Goal: Information Seeking & Learning: Learn about a topic

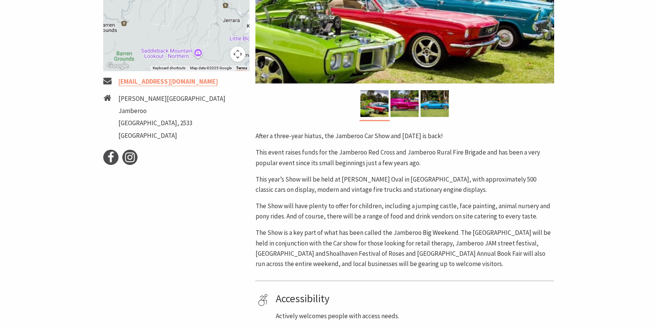
scroll to position [277, 0]
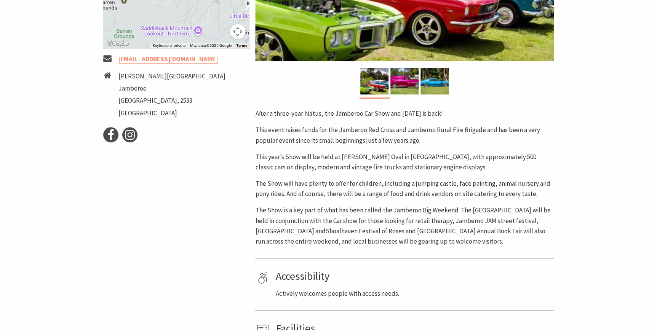
click at [388, 184] on p "The Show will have plenty to offer for children, including a jumping castle, fa…" at bounding box center [404, 189] width 299 height 21
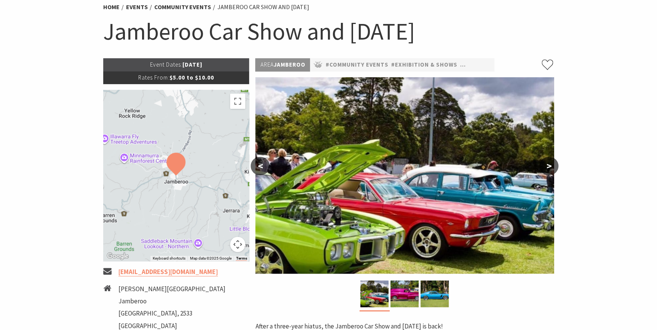
scroll to position [0, 0]
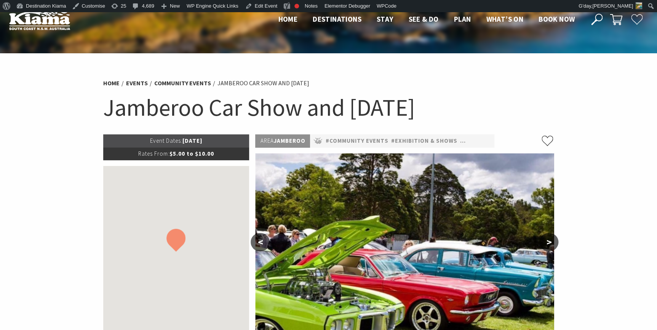
scroll to position [12, 0]
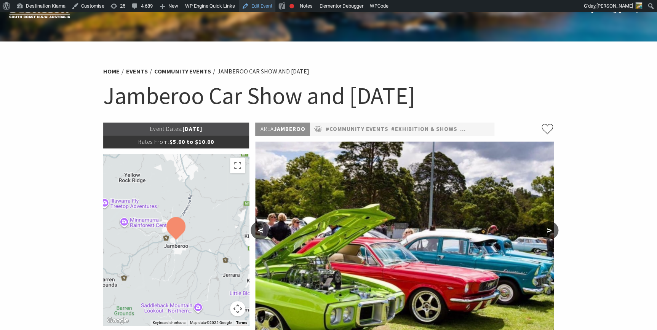
click at [261, 6] on link "Edit Event" at bounding box center [257, 6] width 37 height 12
